Goal: Task Accomplishment & Management: Use online tool/utility

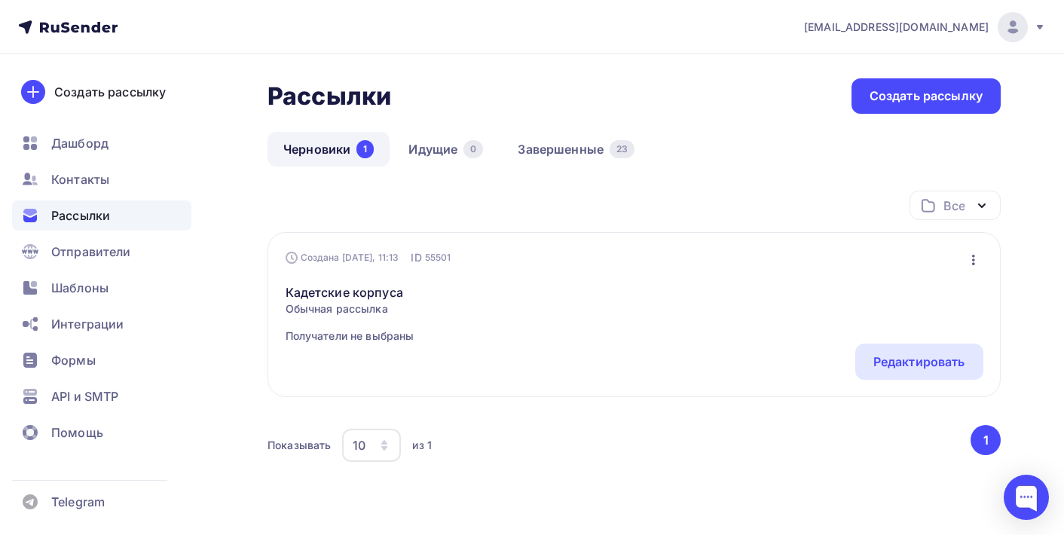
click at [896, 380] on div "Редактировать" at bounding box center [919, 362] width 128 height 36
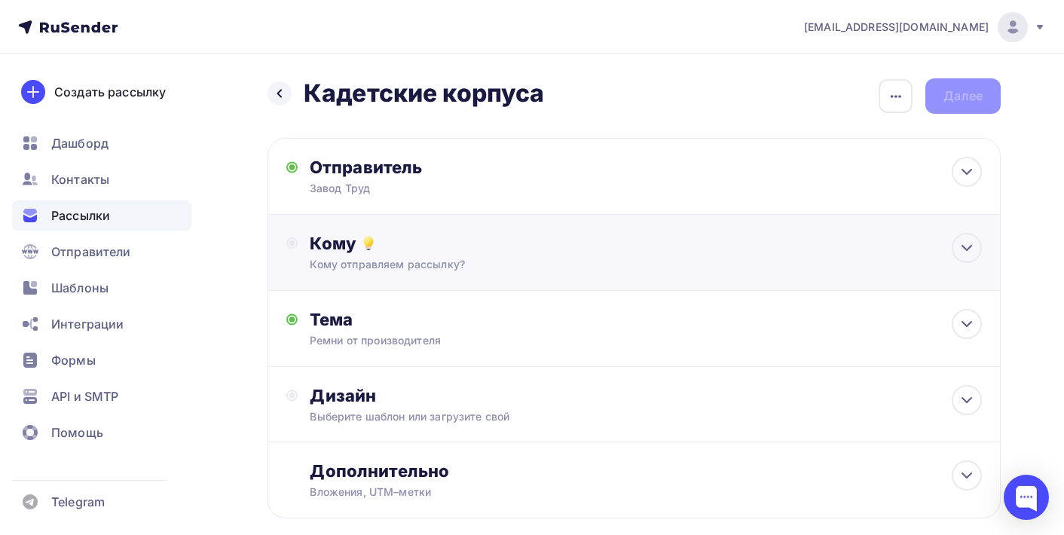
click at [779, 259] on div "Кому отправляем рассылку?" at bounding box center [612, 264] width 604 height 15
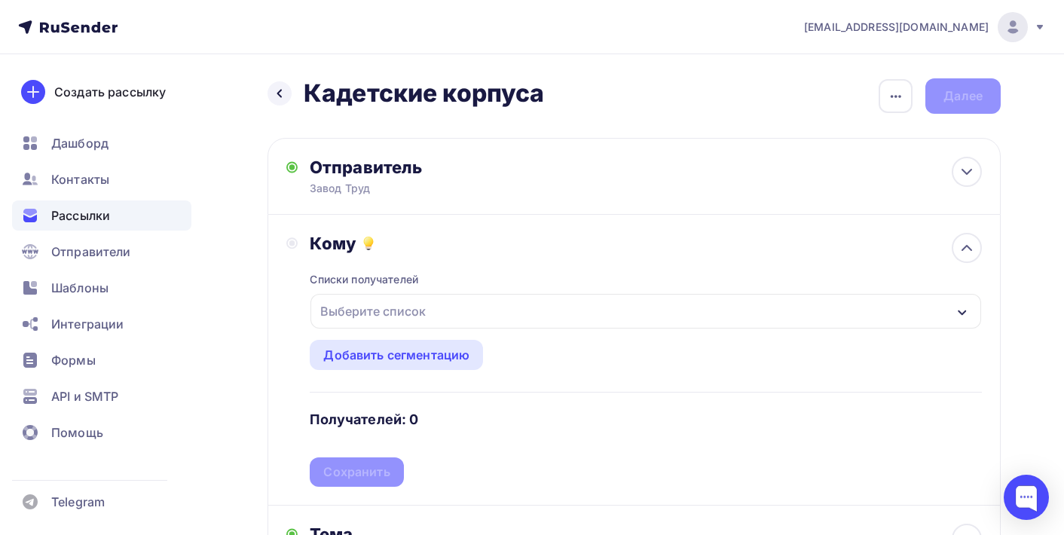
click at [624, 318] on div "Выберите список" at bounding box center [646, 311] width 671 height 35
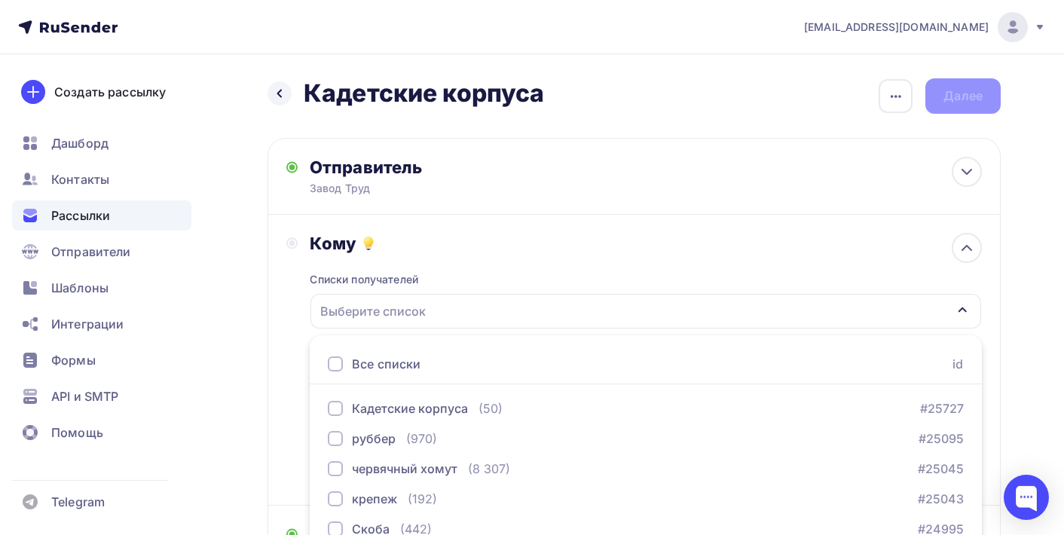
scroll to position [191, 0]
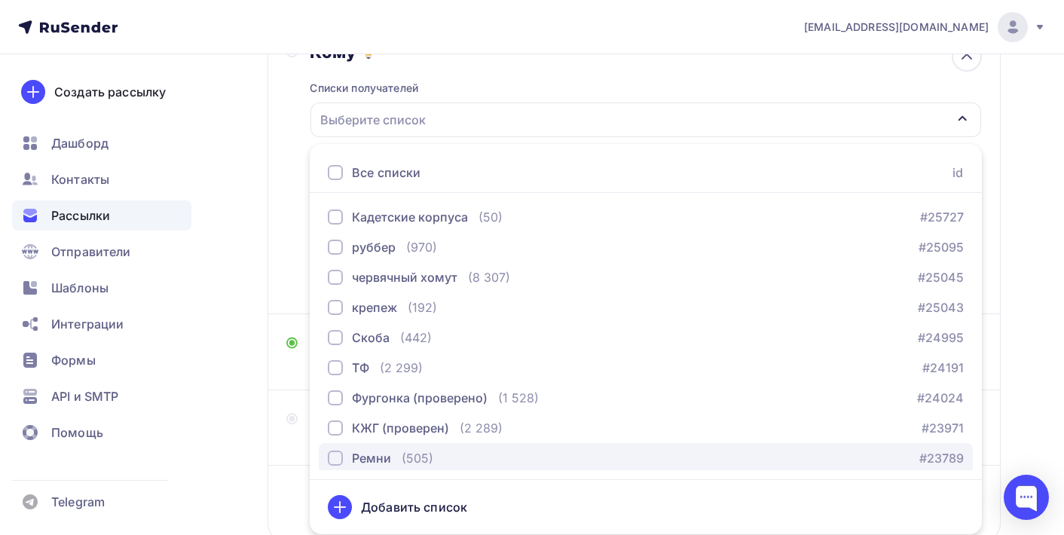
click at [341, 456] on div "button" at bounding box center [335, 458] width 15 height 15
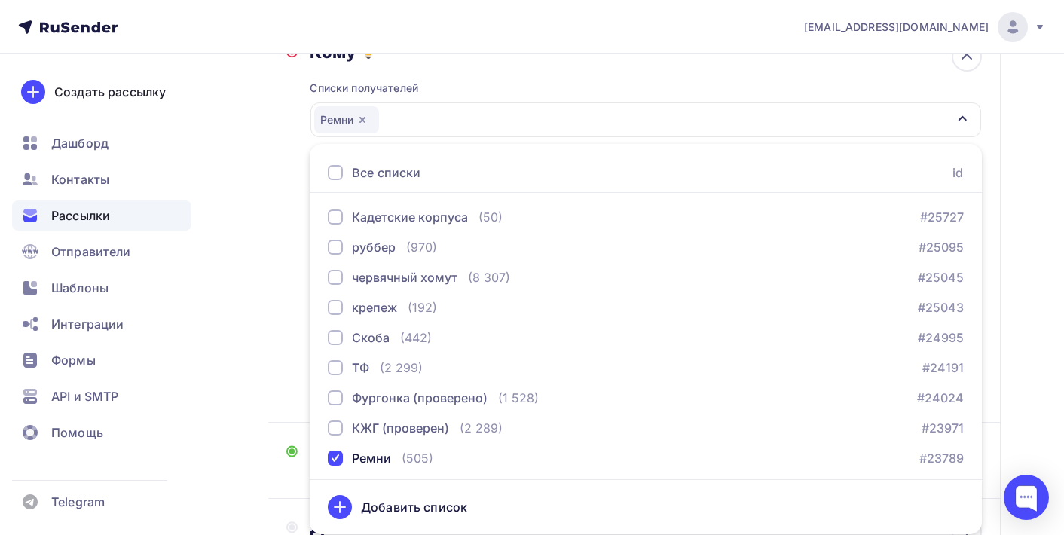
click at [197, 355] on div "Создать рассылку [GEOGRAPHIC_DATA] Контакты Рассылки Отправители Шаблоны Интегр…" at bounding box center [101, 294] width 203 height 481
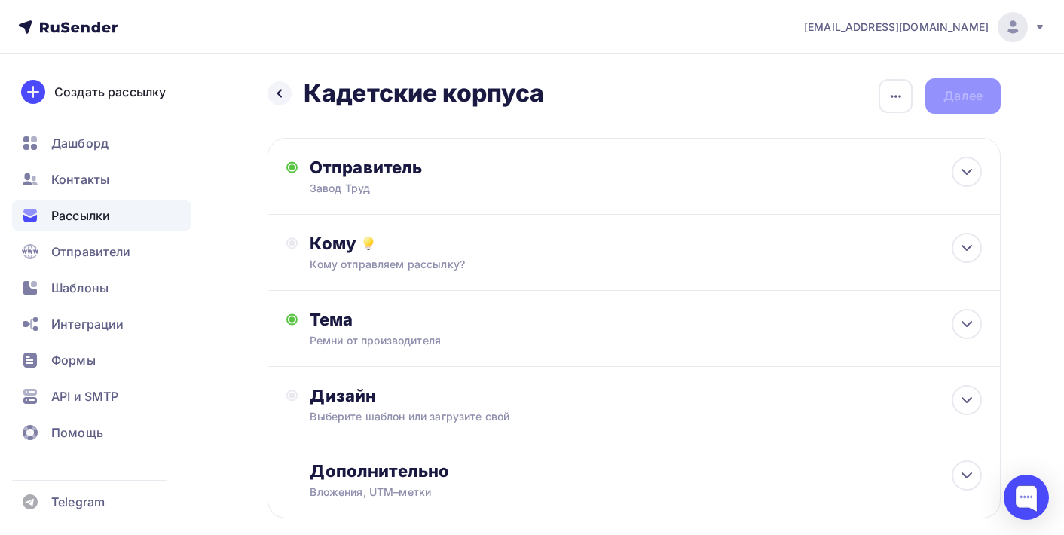
click at [714, 268] on div "Кому отправляем рассылку?" at bounding box center [612, 264] width 604 height 15
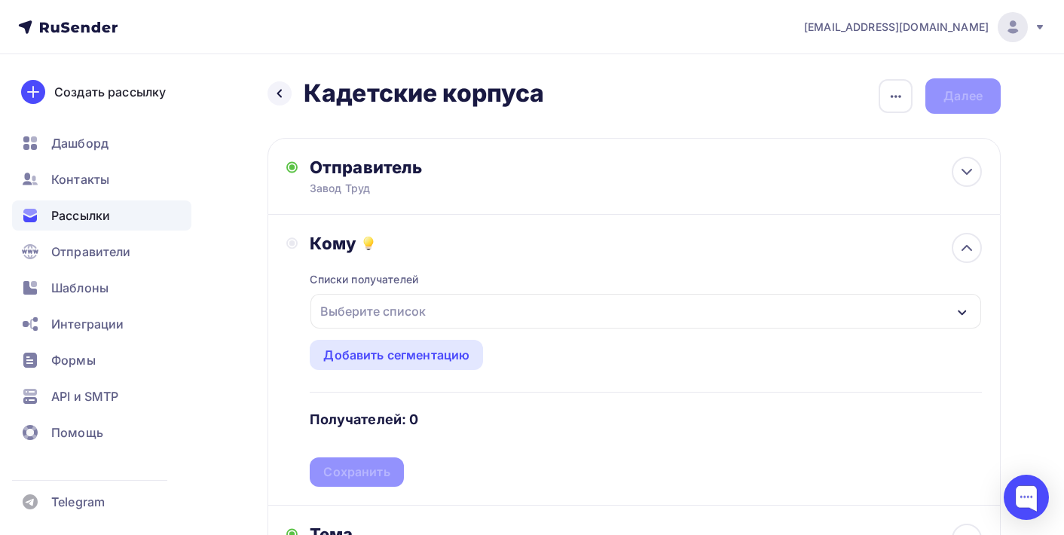
click at [499, 318] on div "Выберите список" at bounding box center [646, 311] width 671 height 35
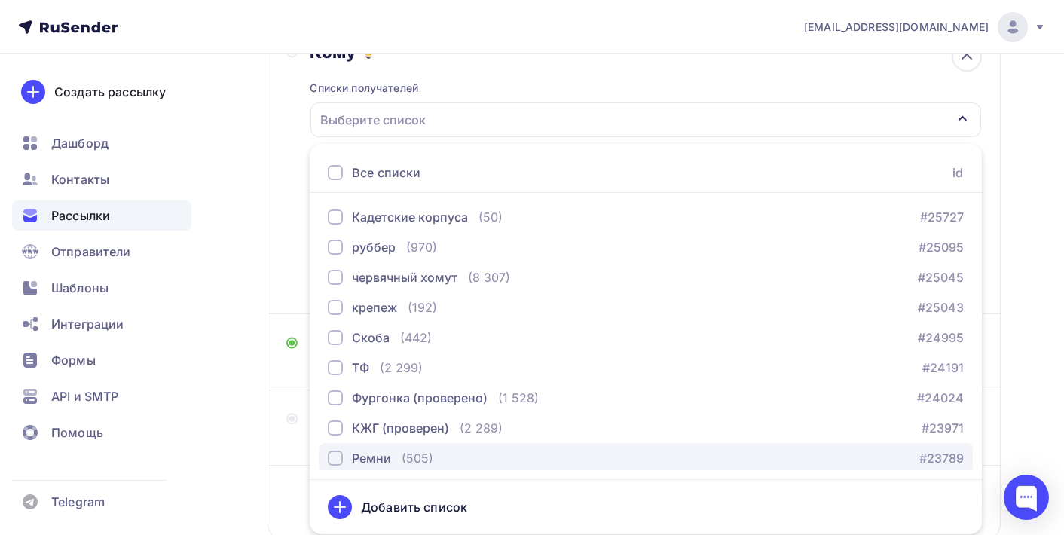
click at [428, 460] on div "(505)" at bounding box center [418, 458] width 32 height 18
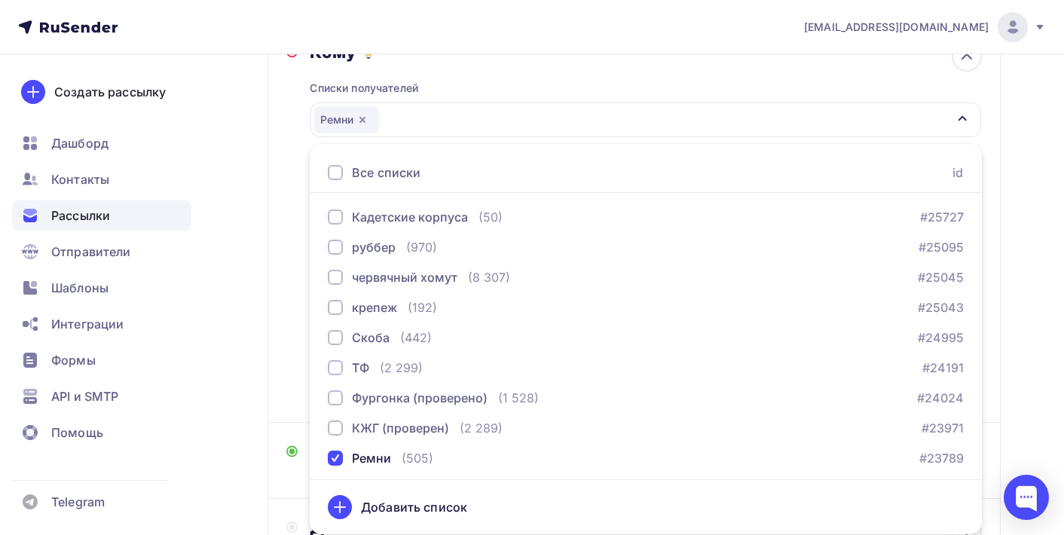
click at [238, 335] on div "Назад Кадетские корпуса Кадетские корпуса Закончить позже Переименовать рассылк…" at bounding box center [532, 305] width 1064 height 885
